Goal: Find specific page/section: Find specific page/section

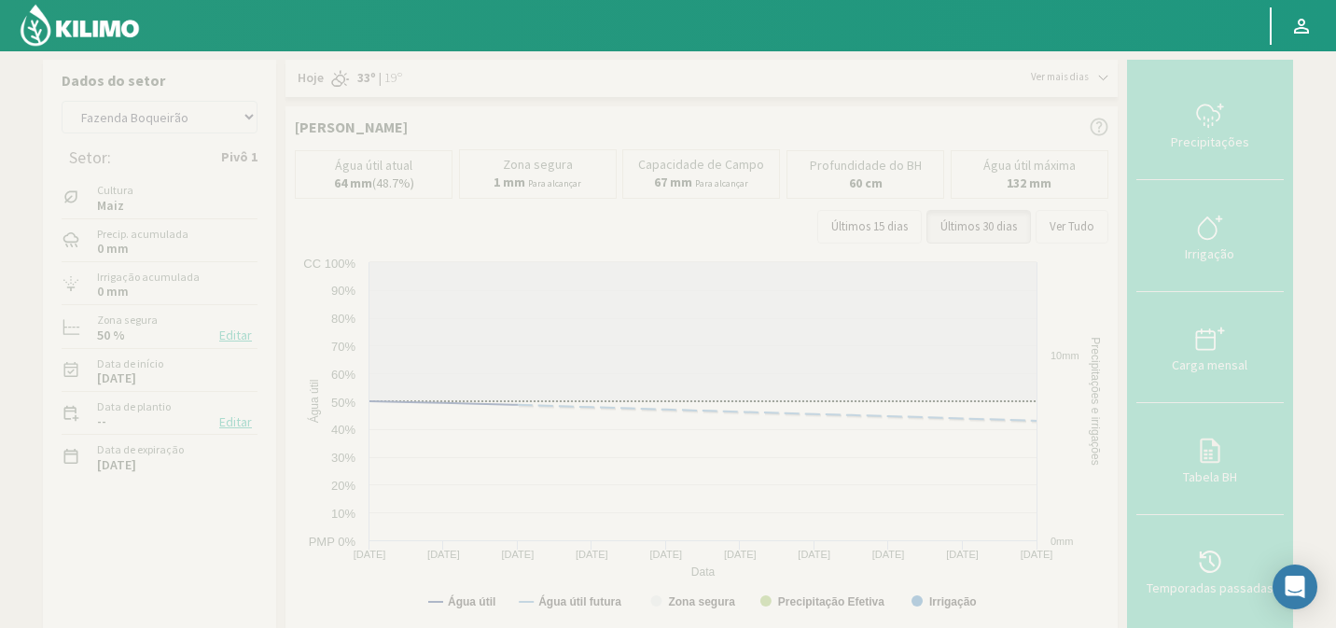
select select "104: Object"
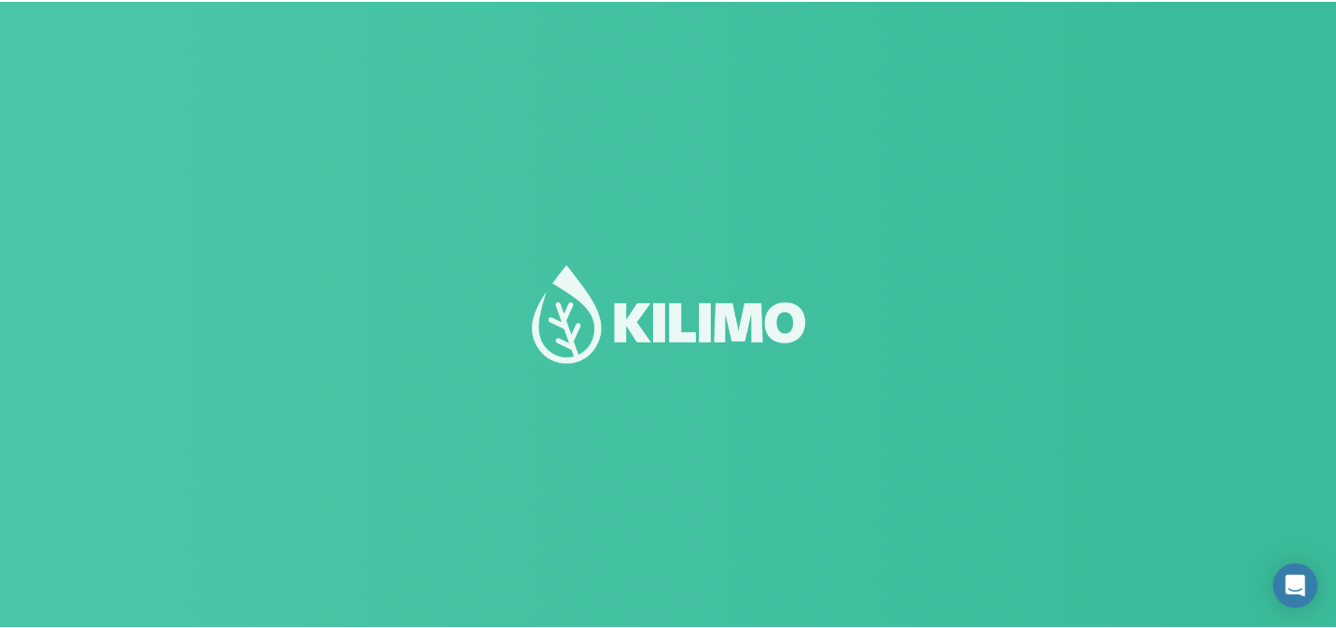
scroll to position [130, 0]
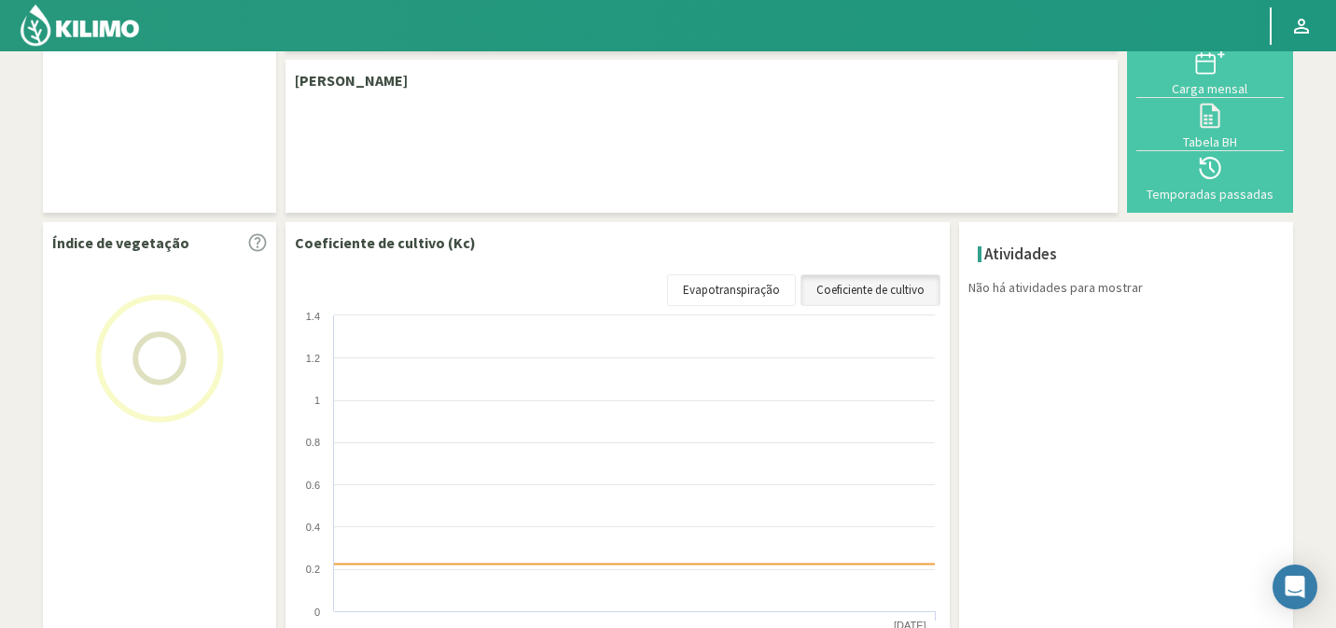
select select "104: Object"
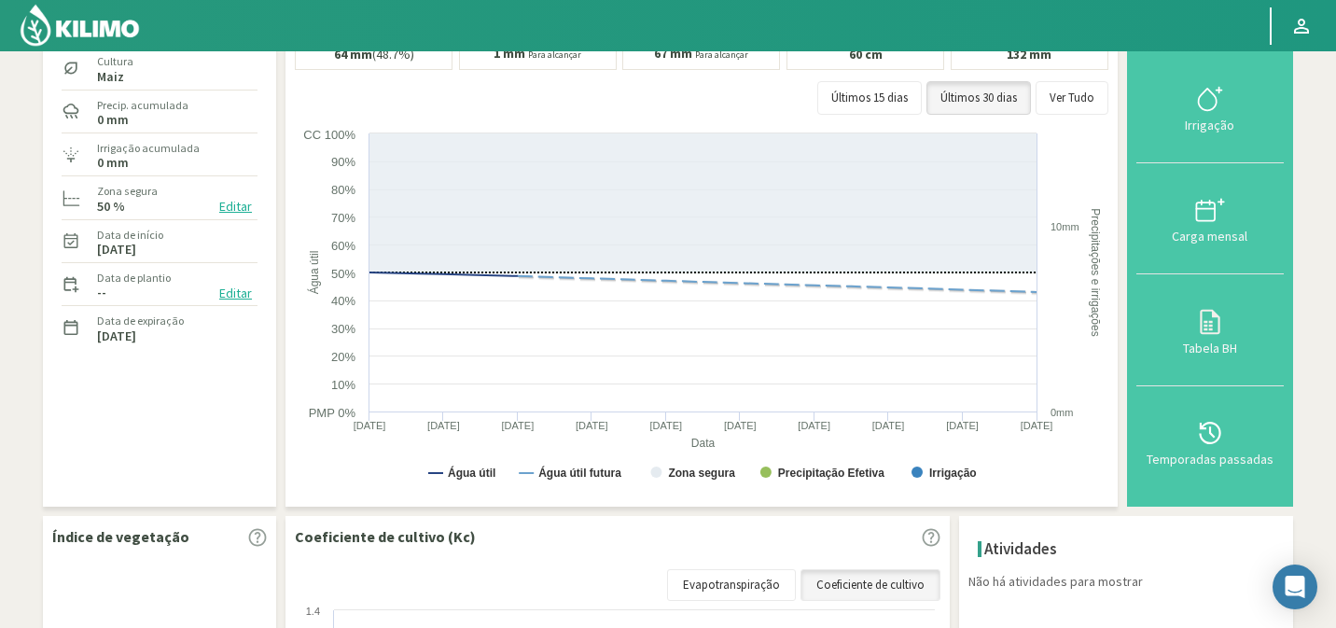
scroll to position [0, 0]
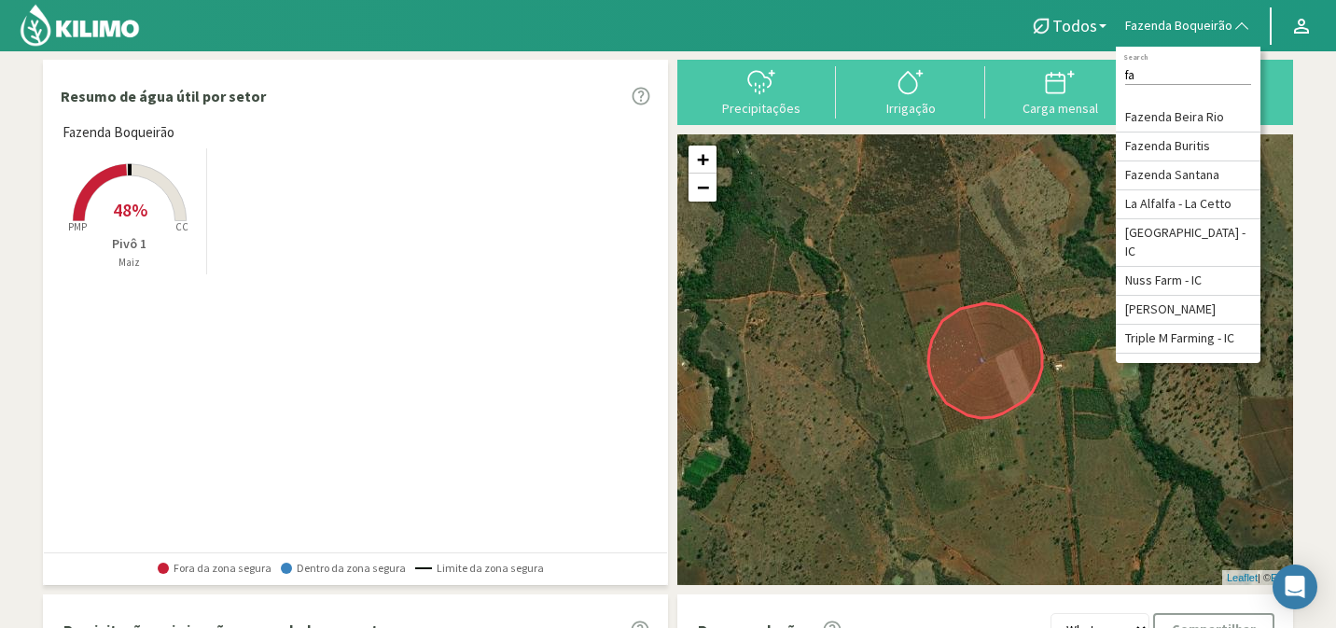
type input "faz"
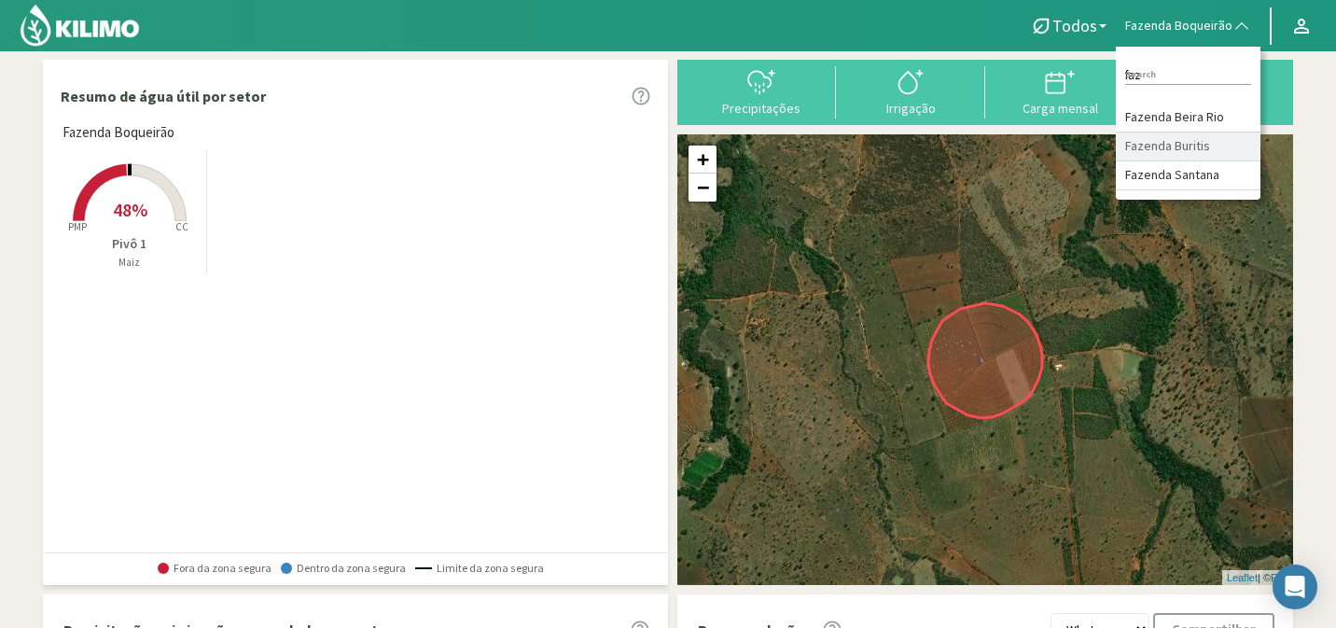
click at [1209, 145] on li "Fazenda Buritis" at bounding box center [1188, 146] width 145 height 29
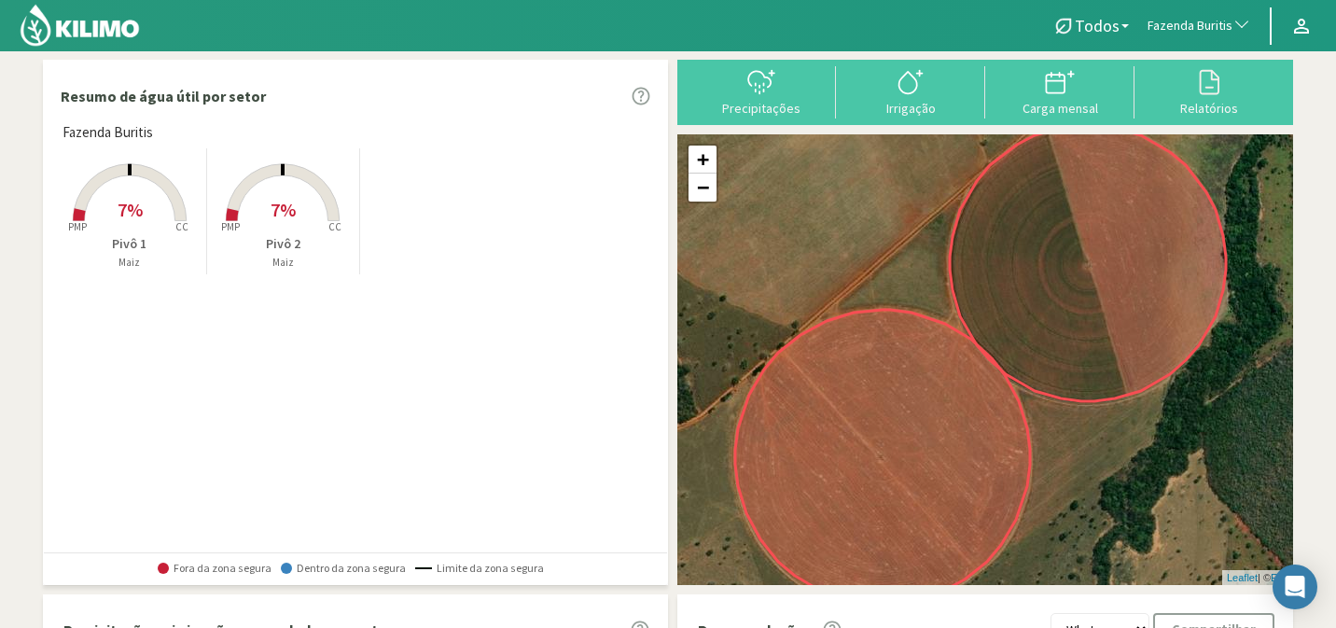
click at [279, 205] on span "7%" at bounding box center [283, 209] width 25 height 23
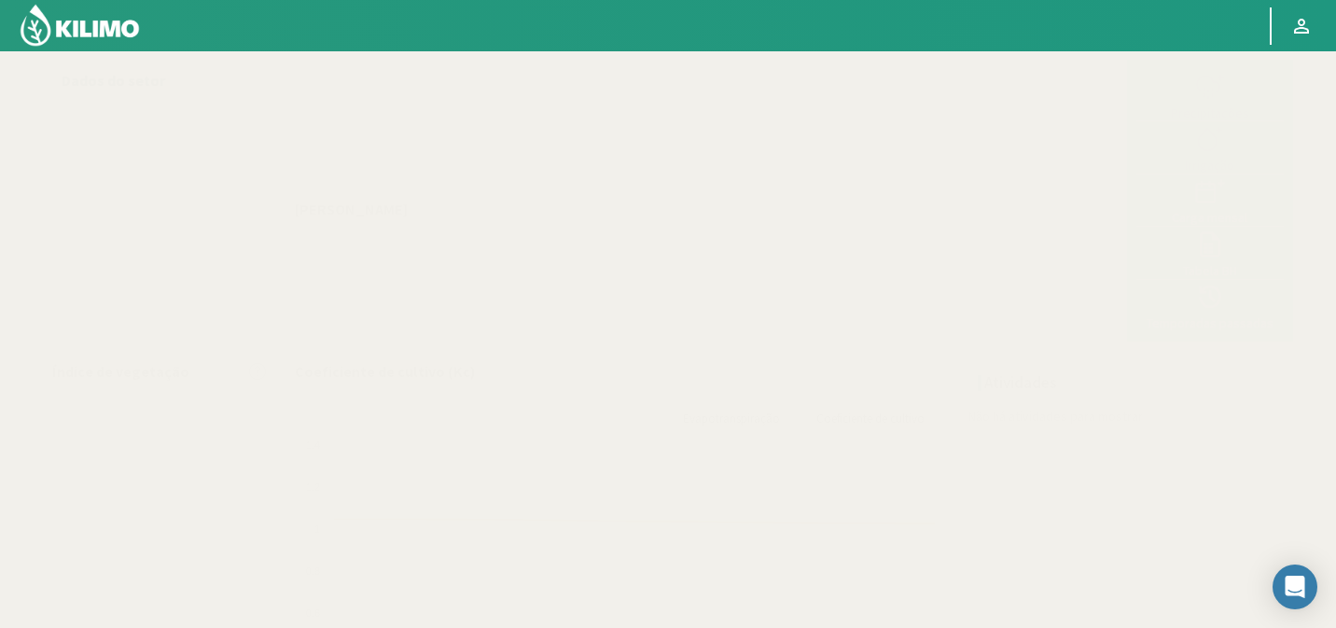
select select "105: Object"
select select "1: Object"
